Goal: Information Seeking & Learning: Learn about a topic

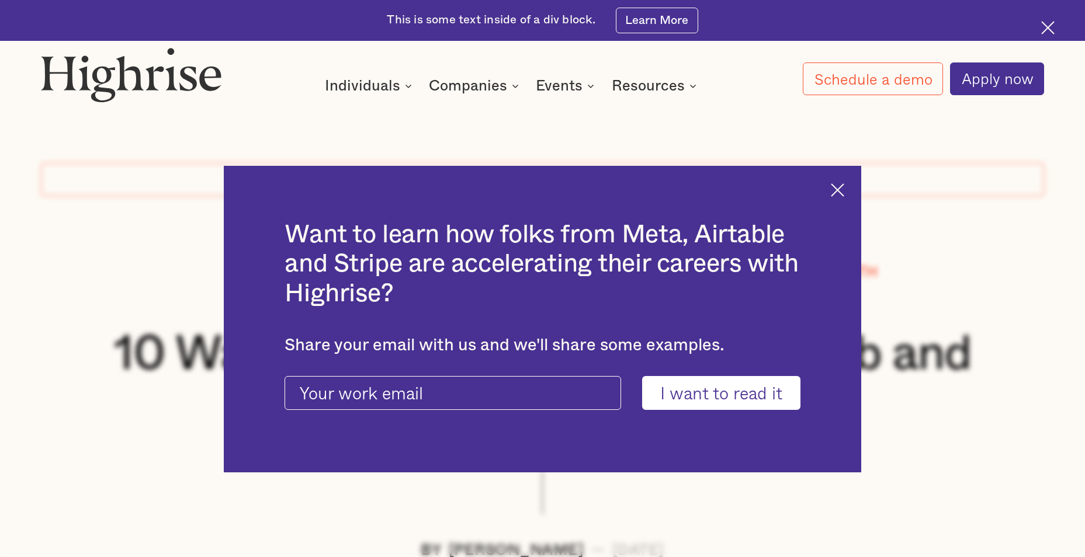
click at [844, 187] on img at bounding box center [837, 189] width 13 height 13
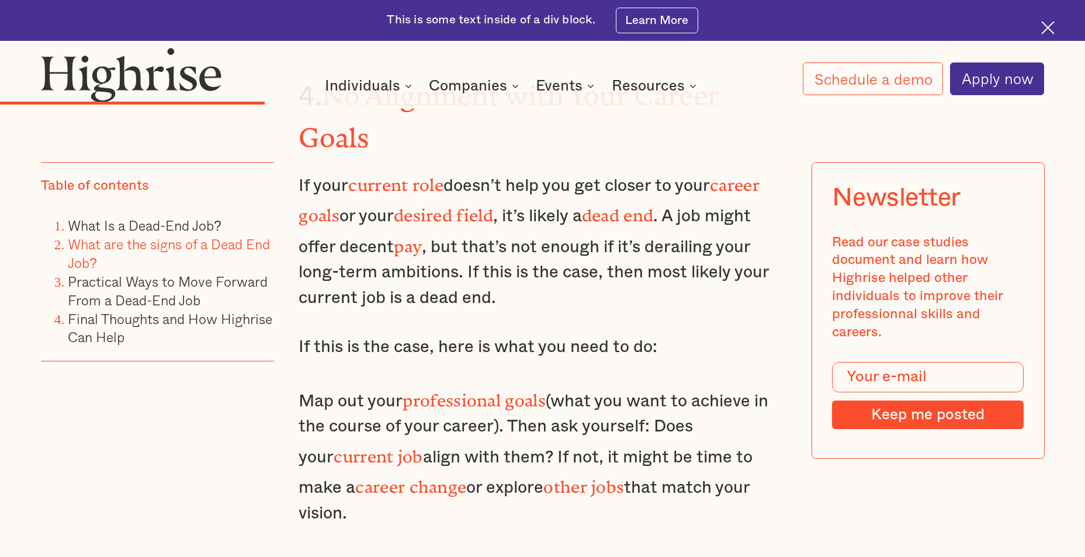
scroll to position [3775, 0]
click at [490, 390] on strong "professional goals" at bounding box center [473, 395] width 143 height 11
drag, startPoint x: 490, startPoint y: 280, endPoint x: 559, endPoint y: 287, distance: 69.2
click at [559, 383] on p "Map out your professional goals (what you want to achieve in the course of your…" at bounding box center [542, 454] width 487 height 143
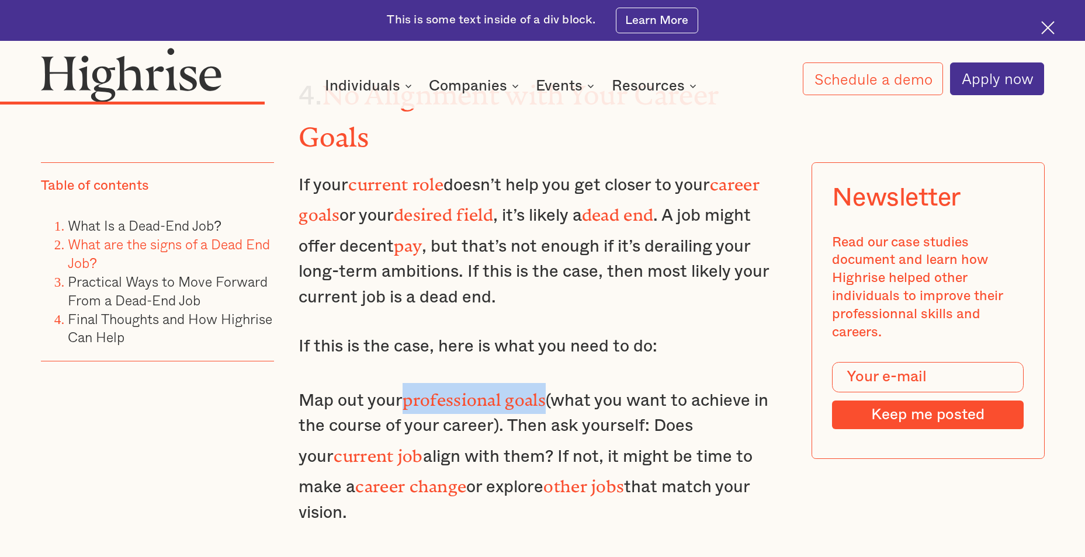
drag, startPoint x: 407, startPoint y: 281, endPoint x: 547, endPoint y: 283, distance: 140.2
click at [545, 390] on strong "professional goals" at bounding box center [473, 395] width 143 height 11
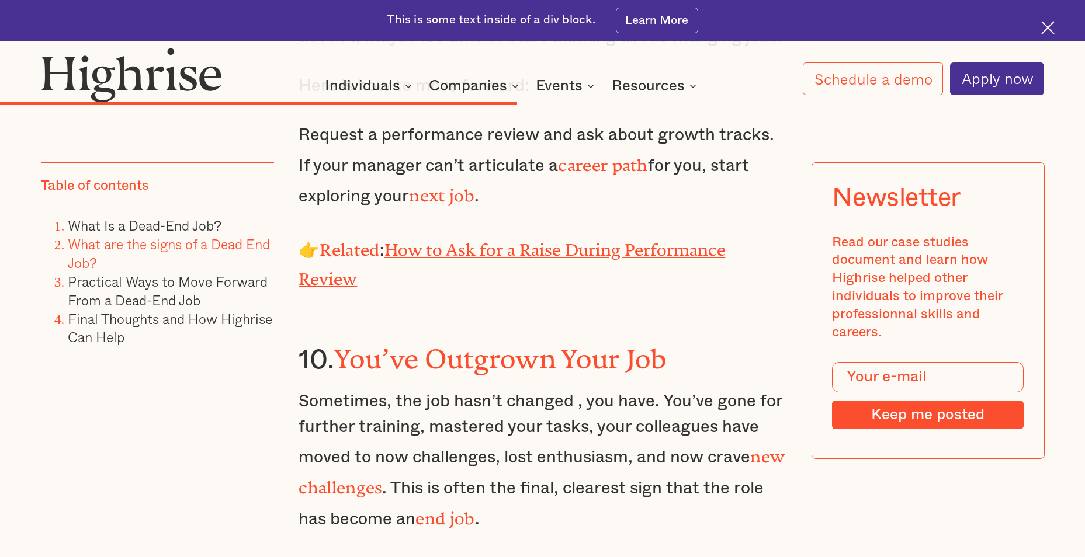
scroll to position [6474, 0]
click at [711, 390] on p "Sometimes, the job hasn’t changed , you have. You’ve gone for further training,…" at bounding box center [542, 461] width 487 height 143
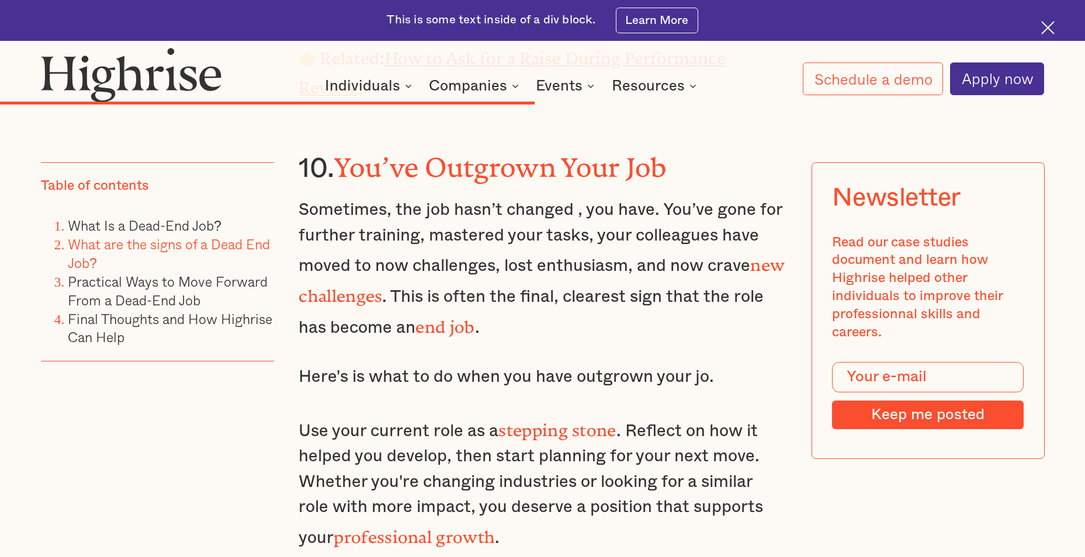
click at [582, 414] on p "Use your current role as a stepping stone . Reflect on how it helped you develo…" at bounding box center [542, 483] width 487 height 138
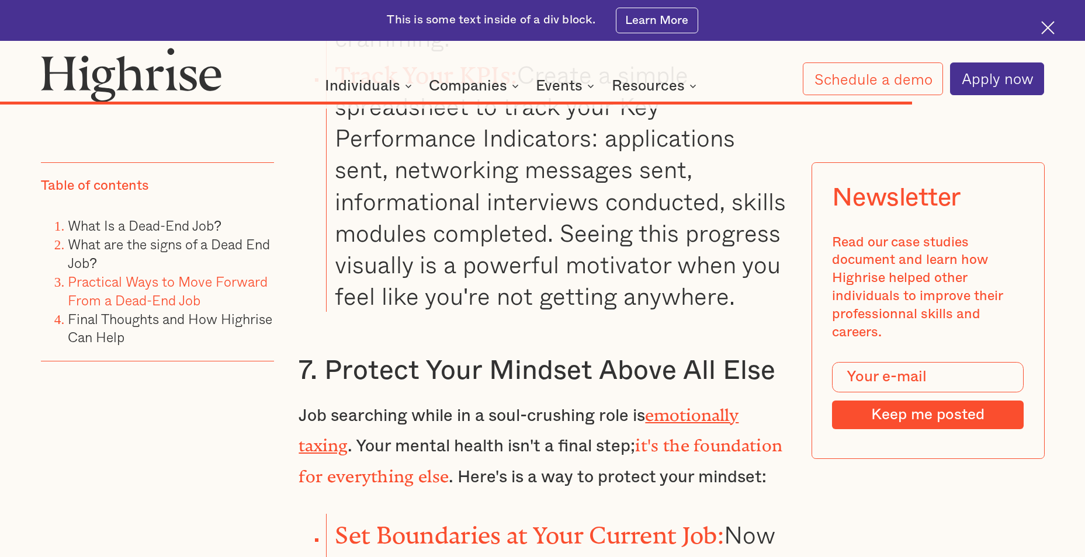
scroll to position [10712, 0]
drag, startPoint x: 685, startPoint y: 301, endPoint x: 578, endPoint y: 169, distance: 170.2
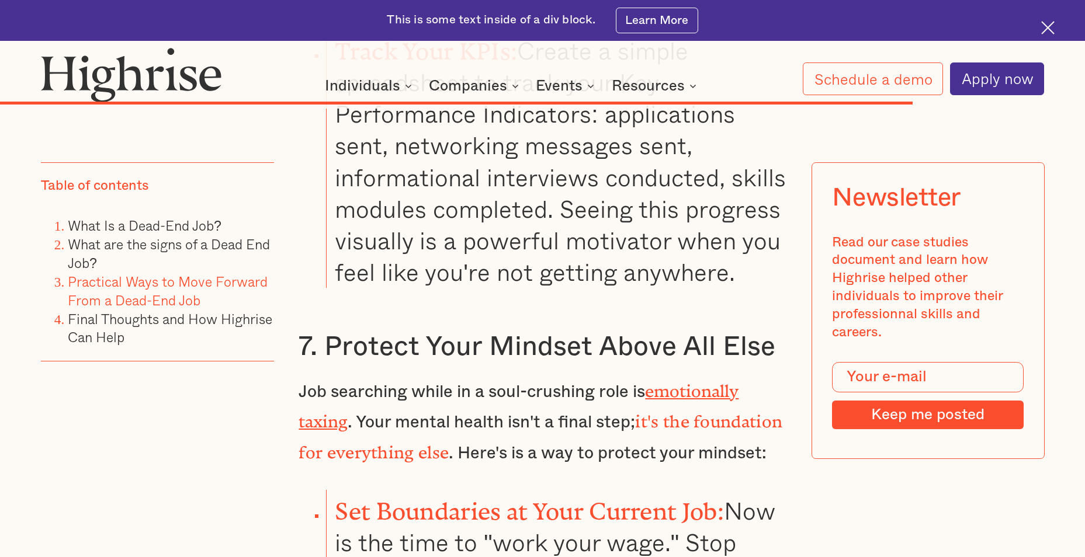
scroll to position [10746, 0]
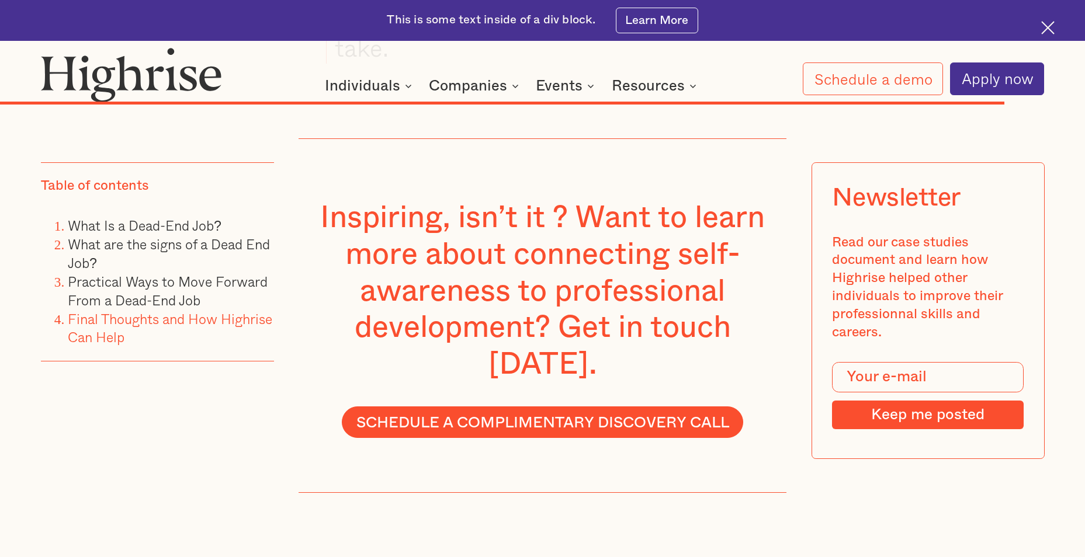
scroll to position [11709, 0]
